Goal: Task Accomplishment & Management: Use online tool/utility

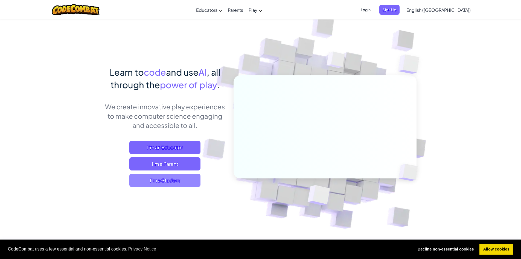
click at [149, 178] on span "I'm a Student" at bounding box center [164, 179] width 71 height 13
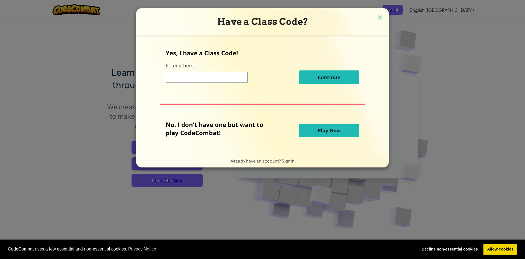
click at [308, 129] on button "Play Now" at bounding box center [329, 130] width 60 height 14
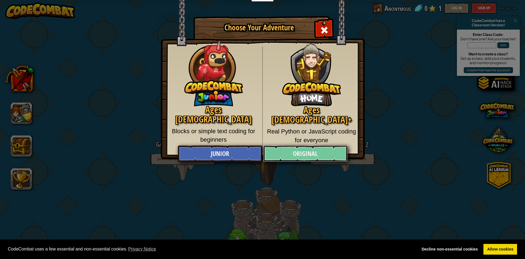
click at [287, 154] on link "Original" at bounding box center [305, 153] width 84 height 16
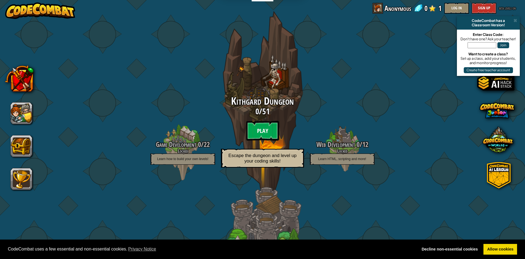
click at [271, 135] on btn "Play" at bounding box center [262, 131] width 33 height 20
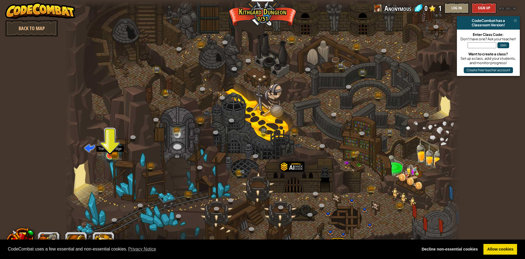
click at [112, 154] on img at bounding box center [110, 145] width 11 height 24
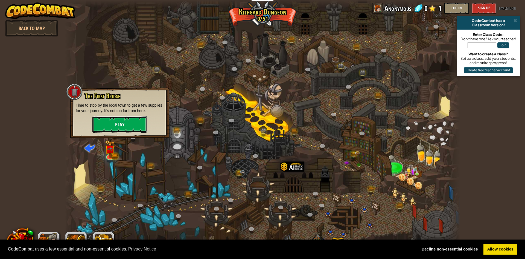
click at [130, 132] on button "Play" at bounding box center [119, 124] width 55 height 16
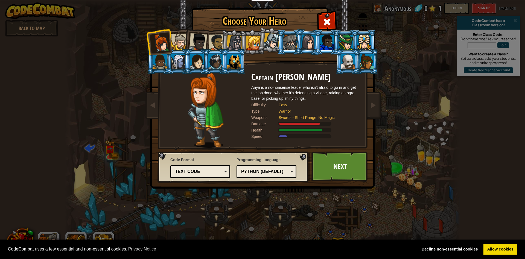
click at [289, 43] on div at bounding box center [290, 42] width 14 height 15
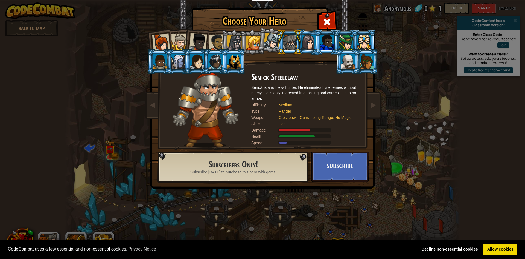
click at [234, 42] on div at bounding box center [235, 43] width 16 height 16
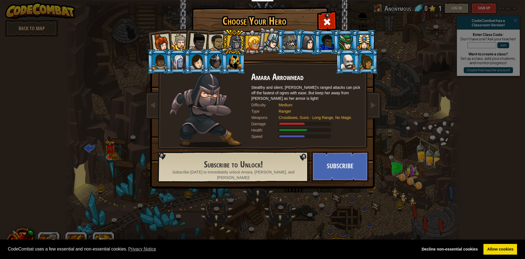
click at [217, 41] on div at bounding box center [216, 42] width 17 height 17
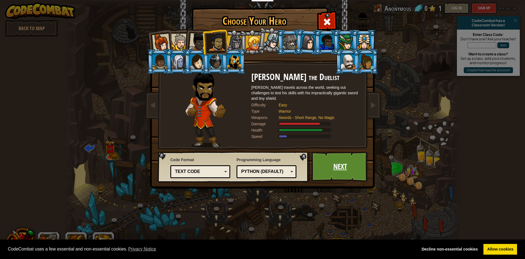
click at [345, 162] on link "Next" at bounding box center [340, 166] width 57 height 30
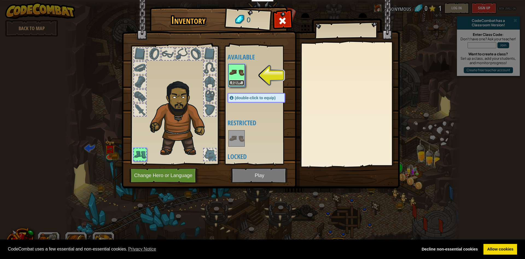
click at [239, 81] on button "Equip" at bounding box center [236, 83] width 15 height 6
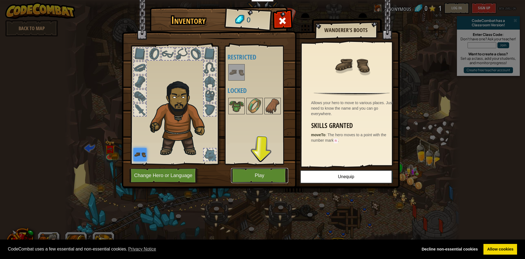
click at [261, 176] on button "Play" at bounding box center [259, 175] width 57 height 15
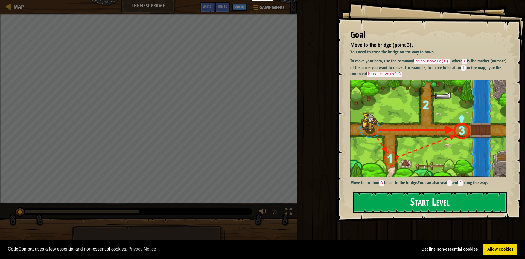
click at [427, 198] on button "Start Level" at bounding box center [430, 202] width 154 height 22
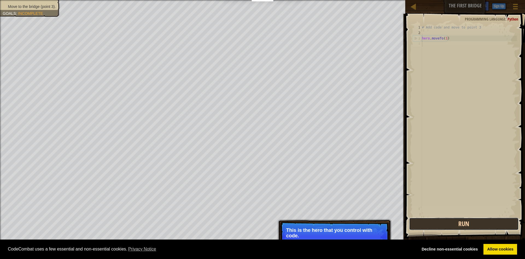
click at [475, 220] on button "Run" at bounding box center [464, 223] width 110 height 13
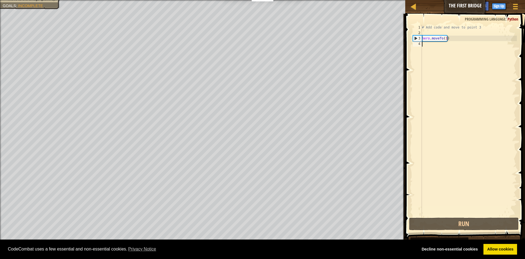
drag, startPoint x: 433, startPoint y: 44, endPoint x: 434, endPoint y: 53, distance: 8.2
click at [433, 48] on div "# Add code and move to point 3 hero . moveTo ( 1 )" at bounding box center [469, 126] width 96 height 202
click at [433, 37] on div "# Add code and move to point 3 hero . moveTo ( 1 )" at bounding box center [469, 126] width 96 height 202
type textarea "hero.moveTo(1)"
click at [433, 47] on div "# Add code and move to point 3 hero . moveTo ( 1 )" at bounding box center [469, 126] width 96 height 202
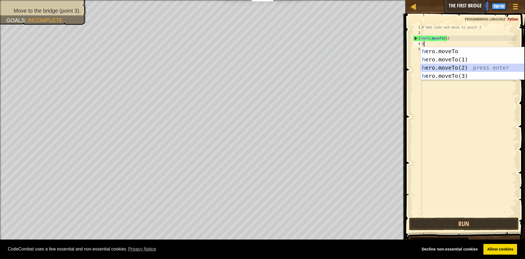
click at [451, 65] on div "h ero.moveTo press enter h ero.moveTo(1) press enter h ero.moveTo(2) press ente…" at bounding box center [472, 71] width 103 height 49
type textarea "hero.moveTo(2)"
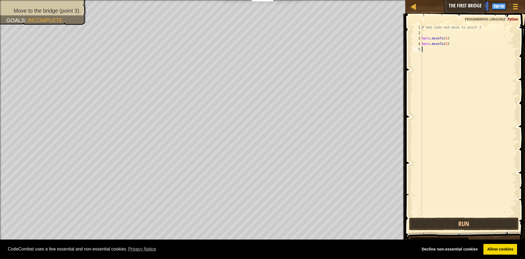
click at [430, 51] on div "# Add code and move to point 3 hero . moveTo ( 1 ) hero . moveTo ( 2 )" at bounding box center [469, 126] width 96 height 202
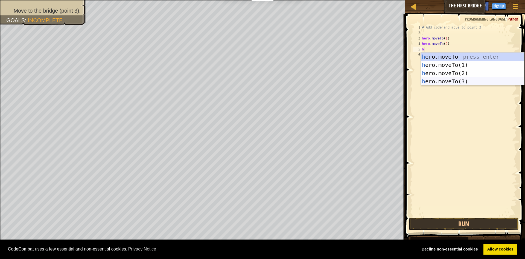
click at [452, 80] on div "h ero.moveTo press enter h ero.moveTo(1) press enter h ero.moveTo(2) press ente…" at bounding box center [472, 77] width 103 height 49
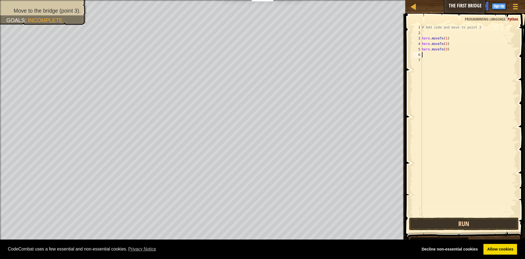
type textarea "hero.moveTo(3)"
click at [478, 225] on button "Run" at bounding box center [464, 223] width 110 height 13
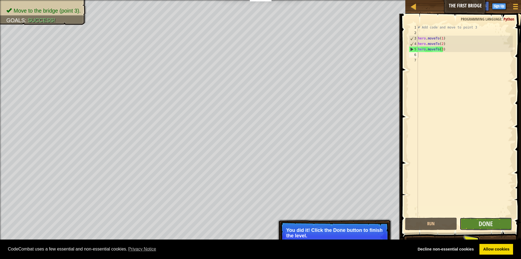
click at [472, 222] on button "Done" at bounding box center [486, 223] width 52 height 13
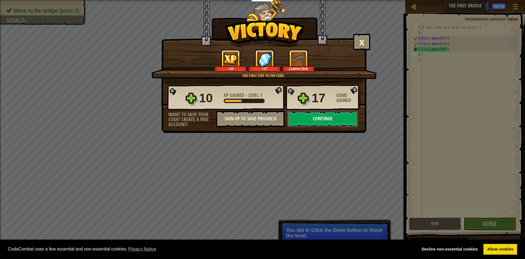
click at [334, 121] on button "Continue" at bounding box center [323, 119] width 71 height 16
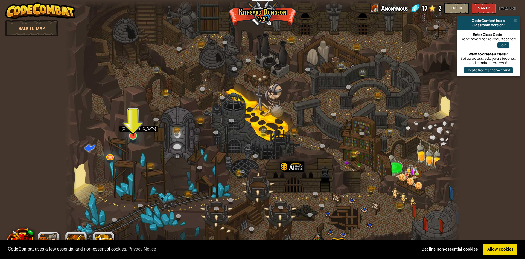
click at [135, 134] on img at bounding box center [133, 124] width 11 height 24
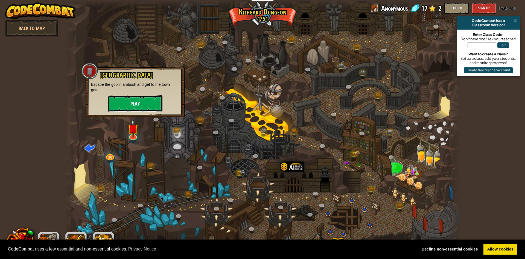
click at [156, 105] on button "Play" at bounding box center [135, 103] width 55 height 16
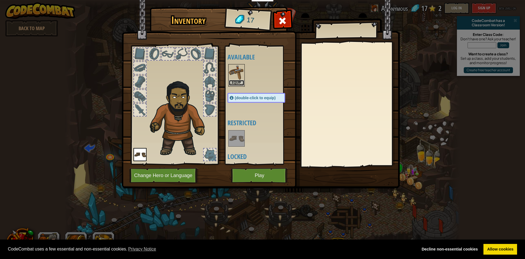
click at [235, 81] on button "Equip" at bounding box center [236, 83] width 15 height 6
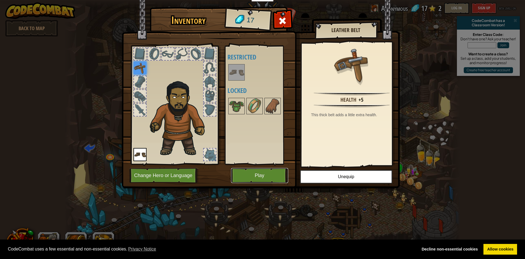
click at [269, 174] on button "Play" at bounding box center [259, 175] width 57 height 15
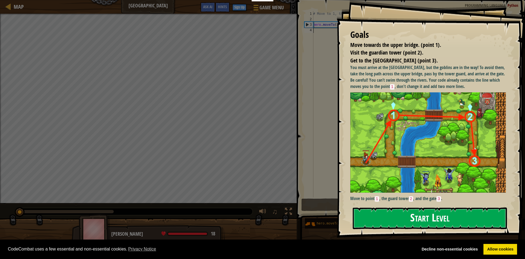
click at [410, 219] on button "Start Level" at bounding box center [430, 218] width 154 height 22
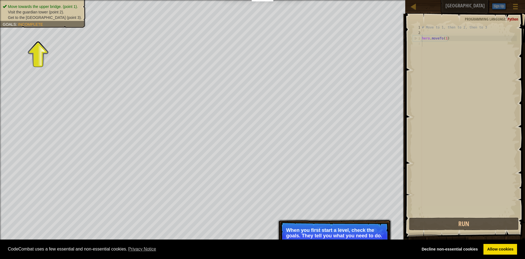
click at [373, 230] on p "When you first start a level, check the goals. They tell you what you need to d…" at bounding box center [334, 232] width 97 height 11
click at [492, 249] on link "Allow cookies" at bounding box center [501, 248] width 34 height 11
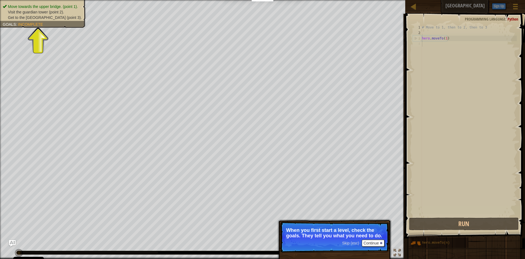
click at [349, 244] on span "Skip (esc)" at bounding box center [350, 242] width 17 height 4
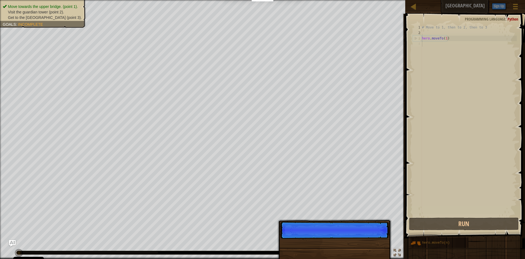
scroll to position [2, 0]
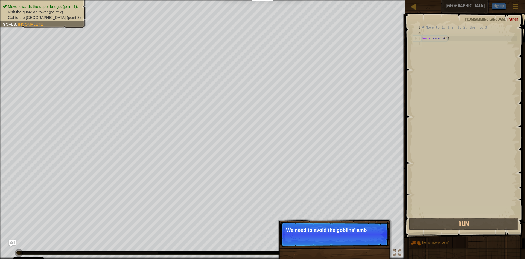
click at [376, 238] on p "Skip (esc) Continue We need to avoid the goblins' amb" at bounding box center [334, 233] width 109 height 25
click at [376, 238] on button "Continue" at bounding box center [373, 237] width 23 height 7
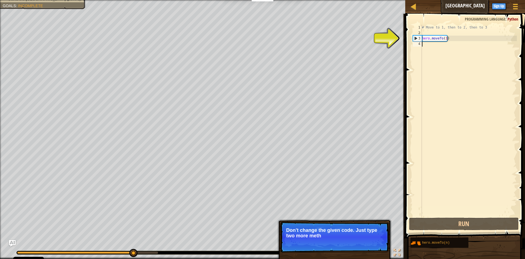
click at [444, 46] on div "# Move to 1, then to 2, then to 3 hero . moveTo ( 1 )" at bounding box center [469, 126] width 96 height 202
click at [440, 43] on div "# Move to 1, then to 2, then to 3 hero . moveTo ( 1 )" at bounding box center [469, 126] width 96 height 202
click at [434, 45] on div "# Move to 1, then to 2, then to 3 hero . moveTo ( 1 )" at bounding box center [469, 126] width 96 height 202
click at [423, 44] on div "# Move to 1, then to 2, then to 3 hero . moveTo ( 1 )" at bounding box center [469, 126] width 96 height 202
click at [440, 47] on div "# Move to 1, then to 2, then to 3 hero . moveTo ( 1 )" at bounding box center [469, 126] width 96 height 202
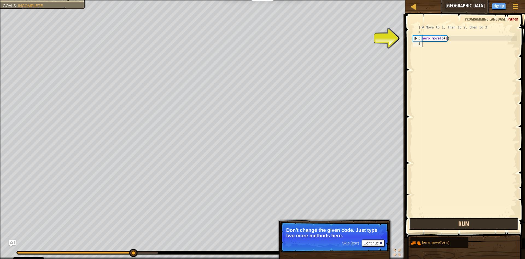
click at [433, 217] on button "Run" at bounding box center [464, 223] width 110 height 13
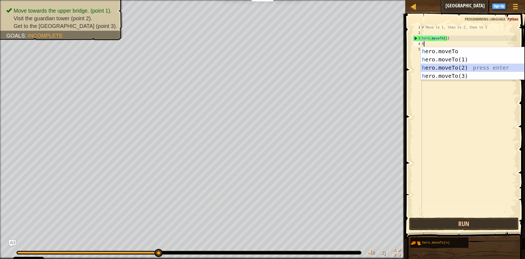
click at [452, 66] on div "h ero.moveTo press enter h ero.moveTo(1) press enter h ero.moveTo(2) press ente…" at bounding box center [472, 71] width 103 height 49
type textarea "hero.moveTo(2)"
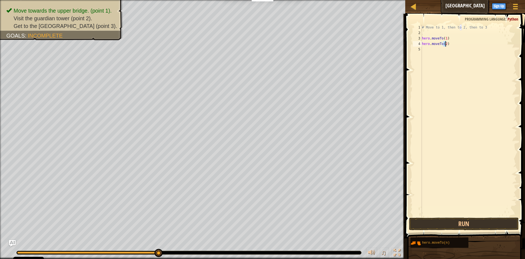
click at [433, 50] on div "# Move to 1, then to 2, then to 3 hero . moveTo ( 1 ) hero . moveTo ( 2 )" at bounding box center [469, 126] width 96 height 202
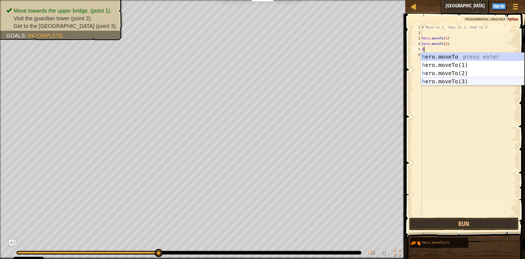
click at [463, 82] on div "h ero.moveTo press enter h ero.moveTo(1) press enter h ero.moveTo(2) press ente…" at bounding box center [472, 77] width 103 height 49
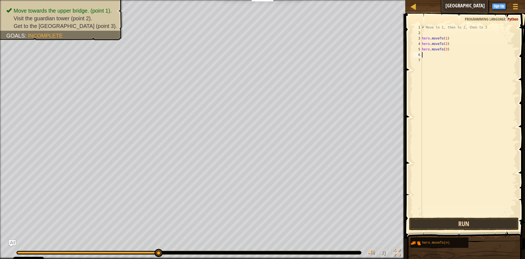
type textarea "hero.moveTo(3)"
click at [453, 225] on button "Run" at bounding box center [464, 223] width 110 height 13
